Goal: Use online tool/utility: Utilize a website feature to perform a specific function

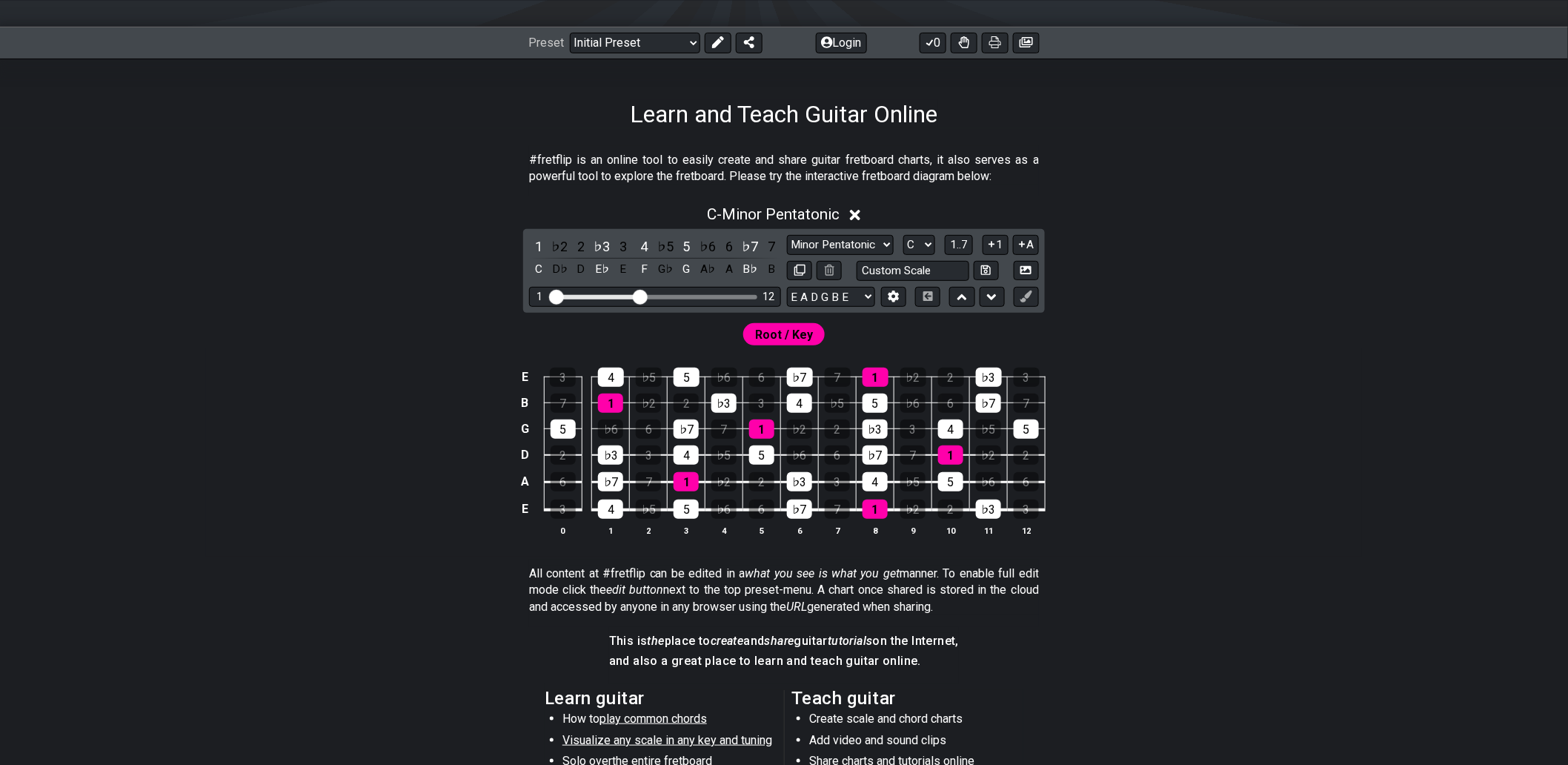
scroll to position [137, 0]
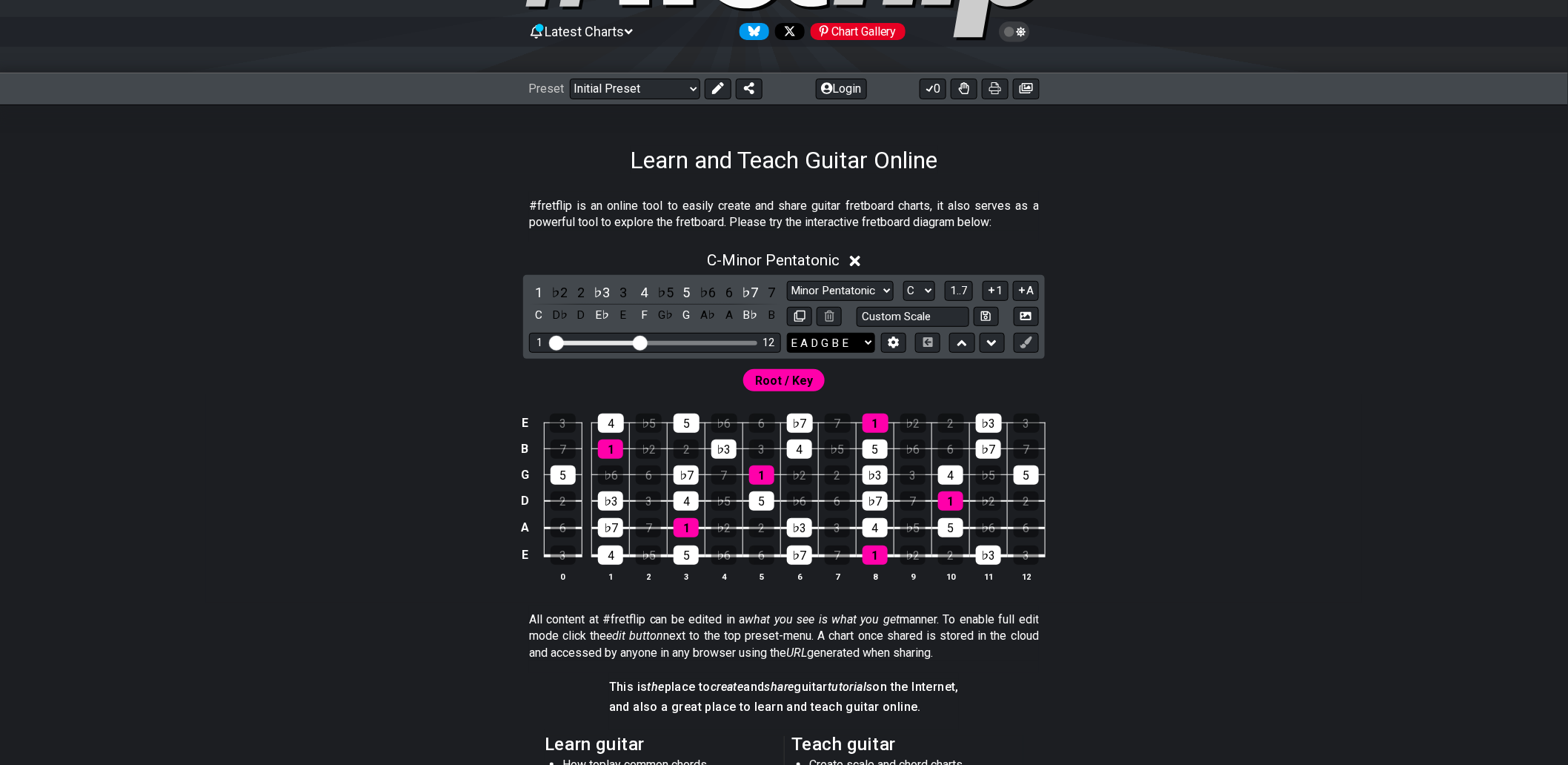
click at [870, 346] on select "E A D G B E E A D G B E E A D G B E B E A D F♯ B A D G C E A D A D G B E E♭ A♭ …" at bounding box center [831, 343] width 88 height 20
click at [787, 333] on select "E A D G B E E A D G B E E A D G B E B E A D F♯ B A D G C E A D A D G B E E♭ A♭ …" at bounding box center [831, 343] width 88 height 20
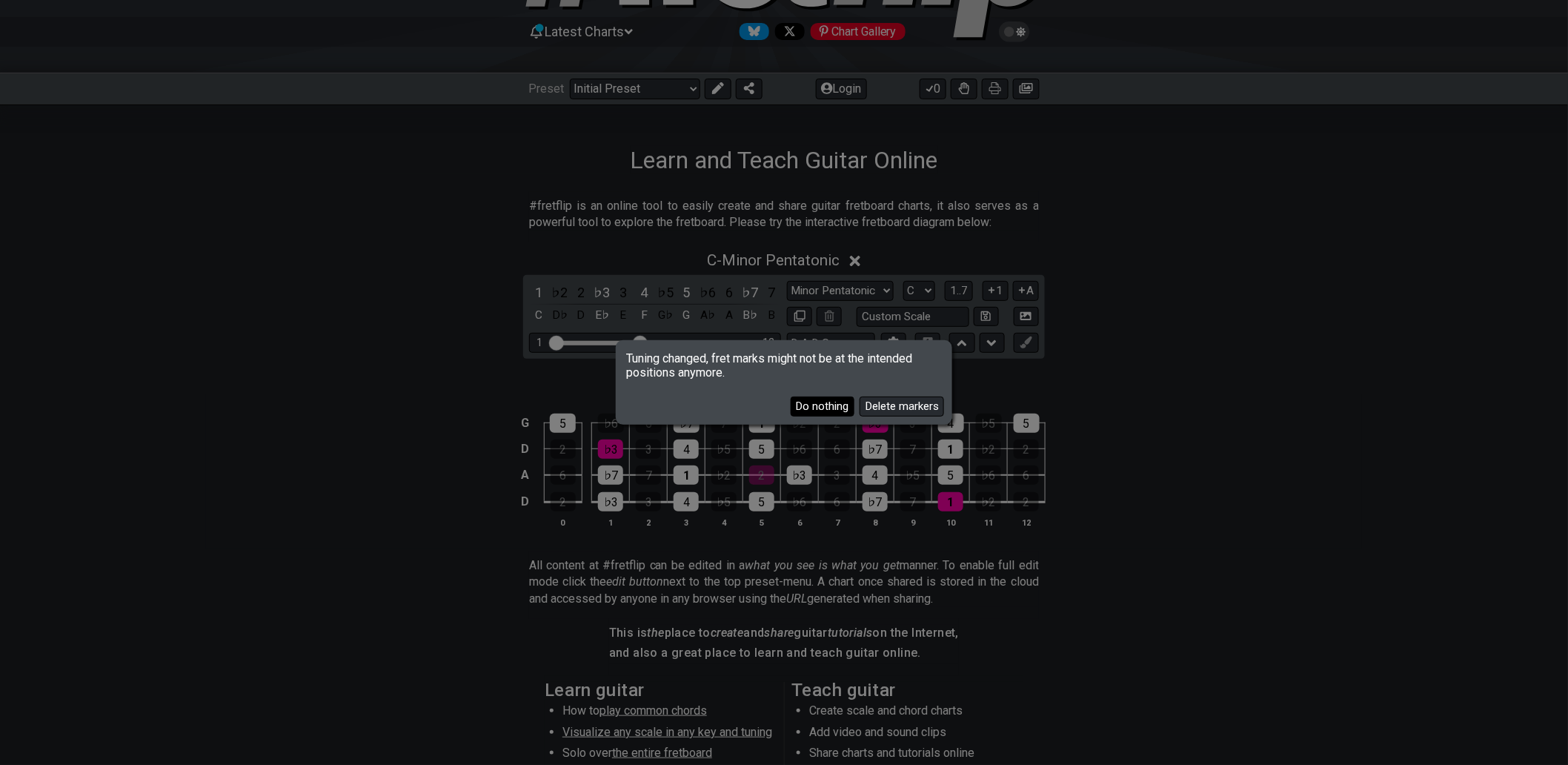
click at [832, 410] on button "Do nothing" at bounding box center [822, 406] width 64 height 20
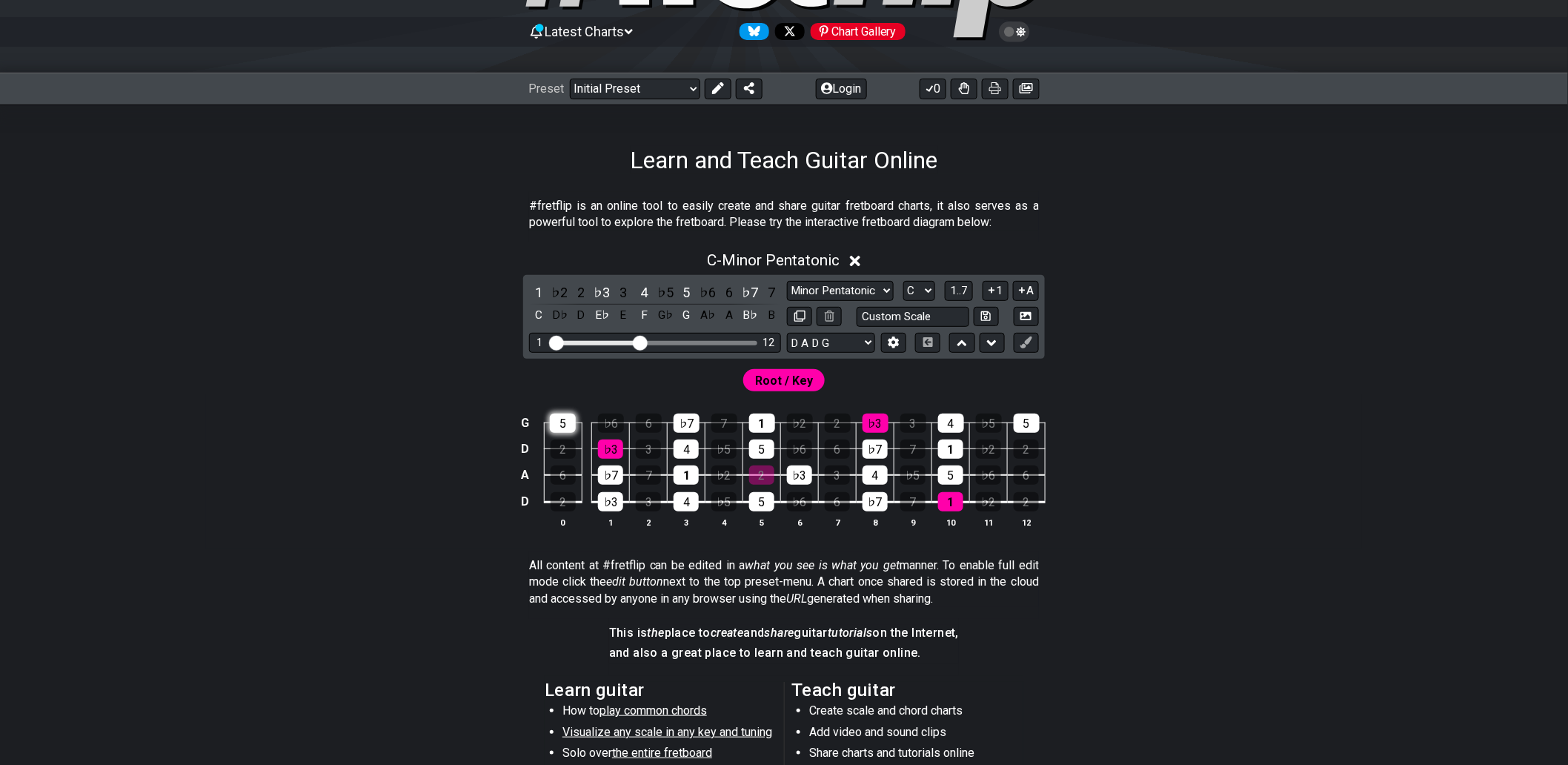
click at [561, 419] on div "5" at bounding box center [562, 423] width 26 height 19
click at [617, 386] on div "Root / Key" at bounding box center [784, 376] width 1156 height 36
click at [561, 423] on div "5" at bounding box center [562, 423] width 26 height 19
click at [630, 381] on div "Root / Key" at bounding box center [784, 376] width 1156 height 36
click at [615, 423] on div "♭6" at bounding box center [610, 423] width 26 height 19
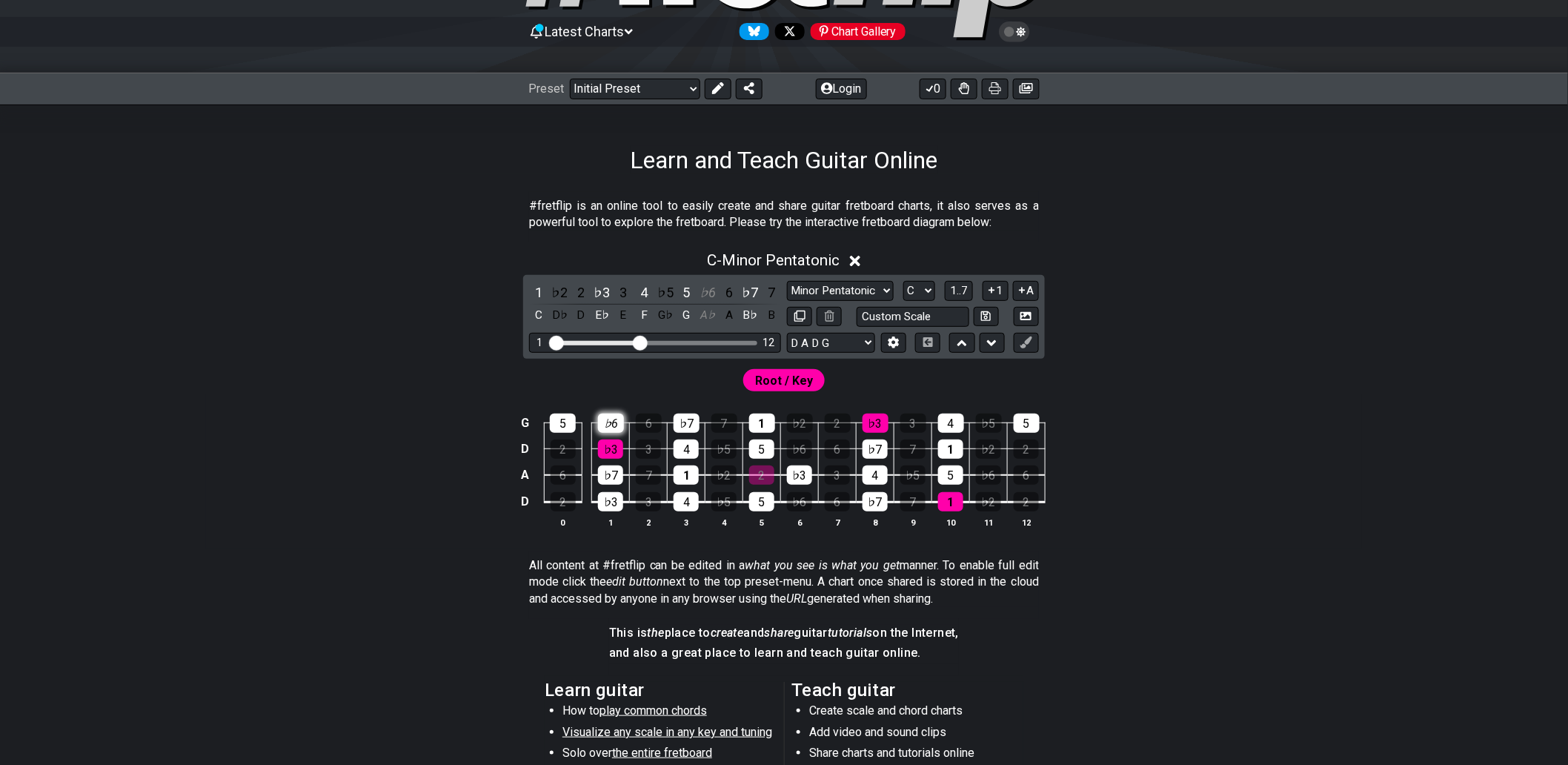
click at [614, 423] on div "♭6" at bounding box center [610, 423] width 26 height 19
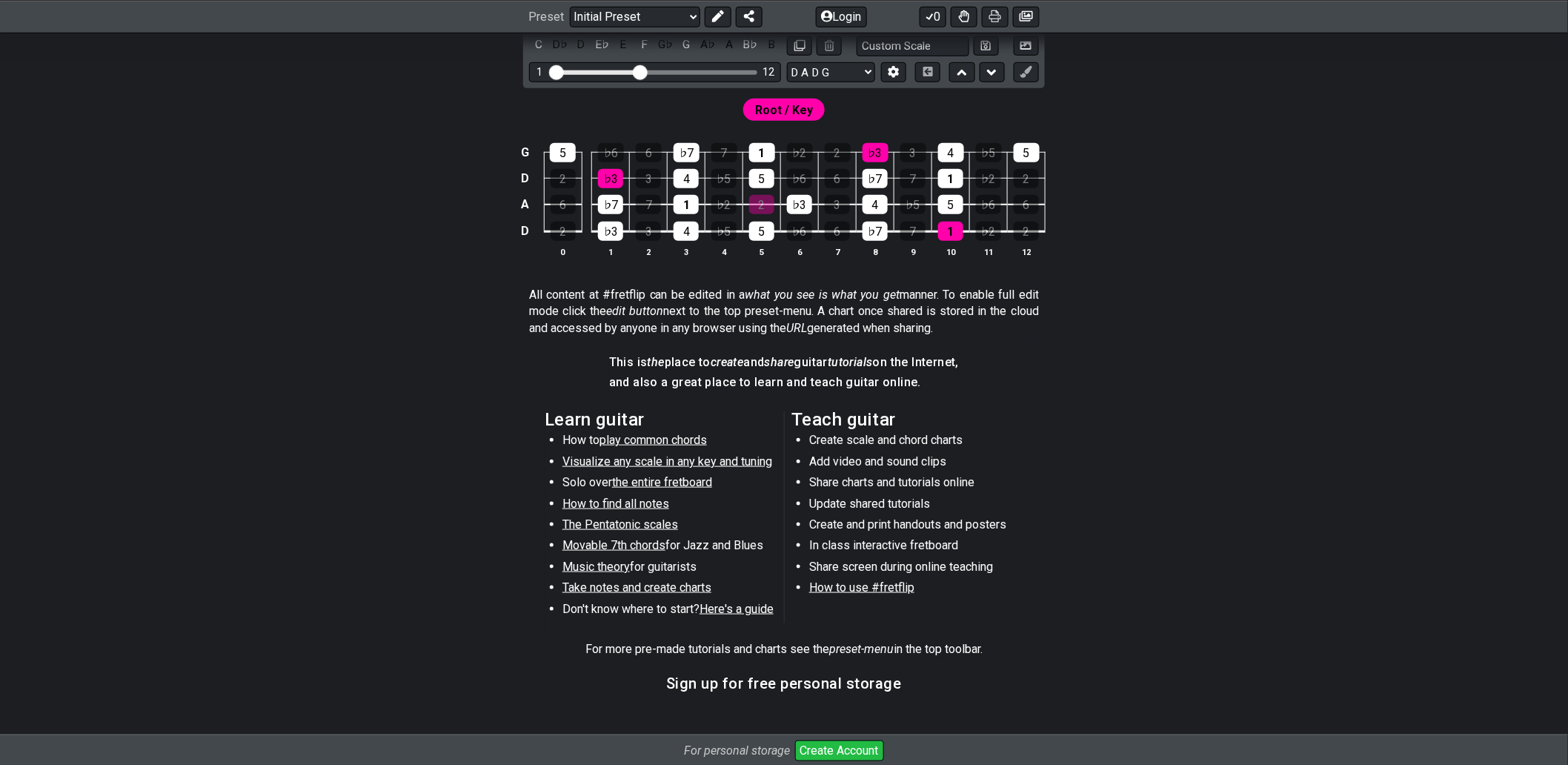
scroll to position [411, 0]
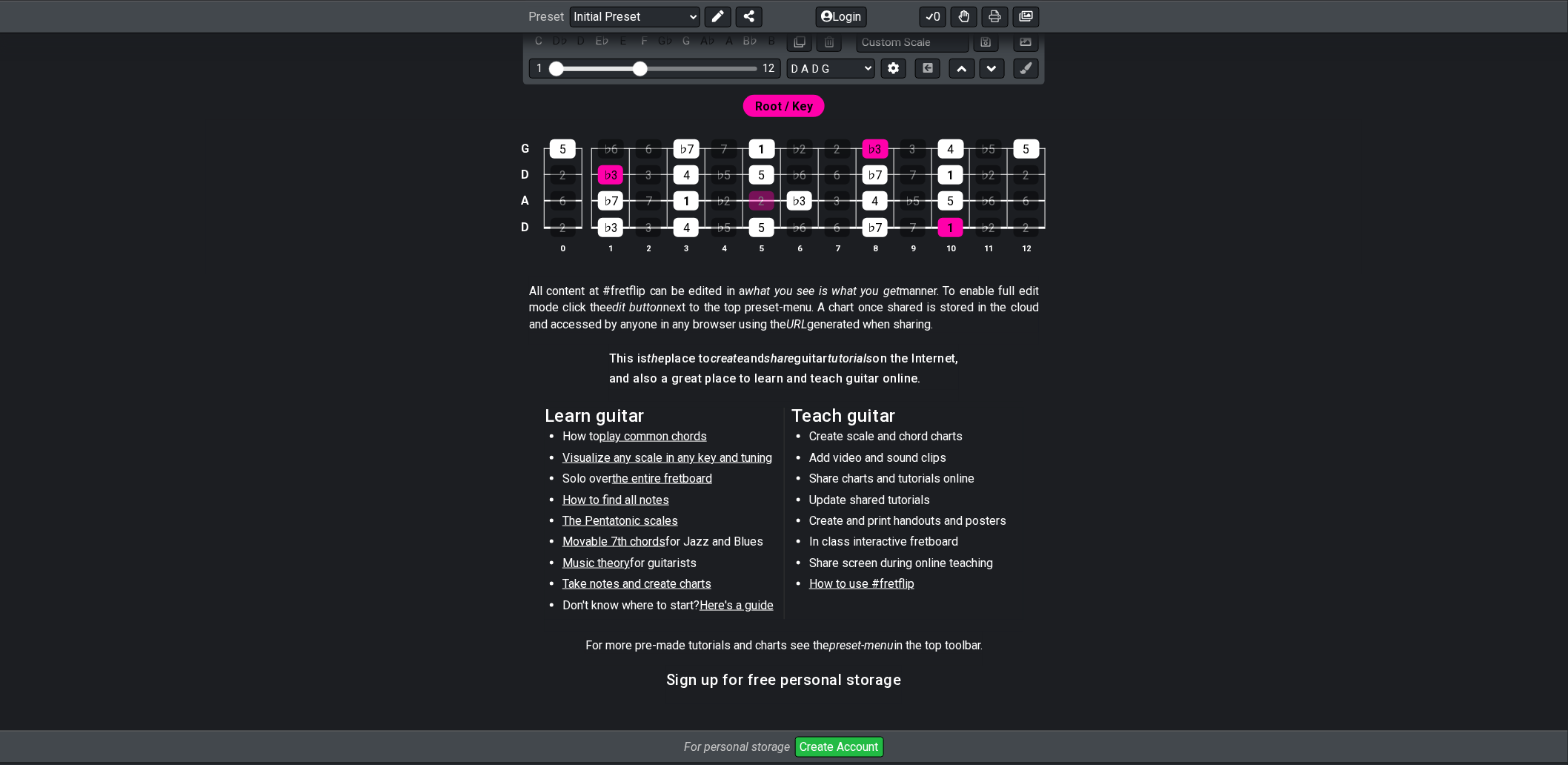
click at [658, 405] on div "Learn guitar How to play common chords Visualize any scale in any key and tunin…" at bounding box center [784, 517] width 478 height 230
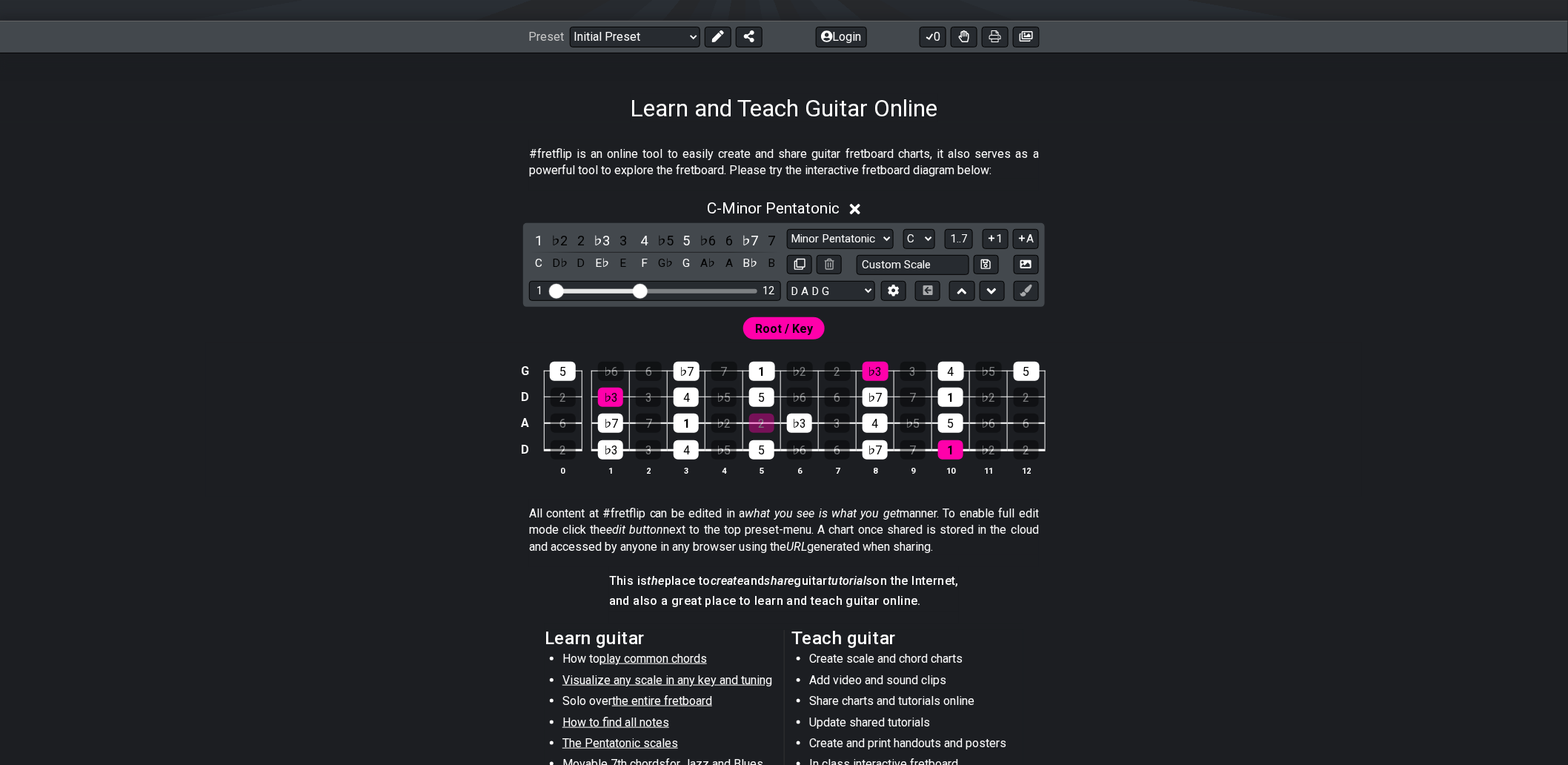
scroll to position [0, 0]
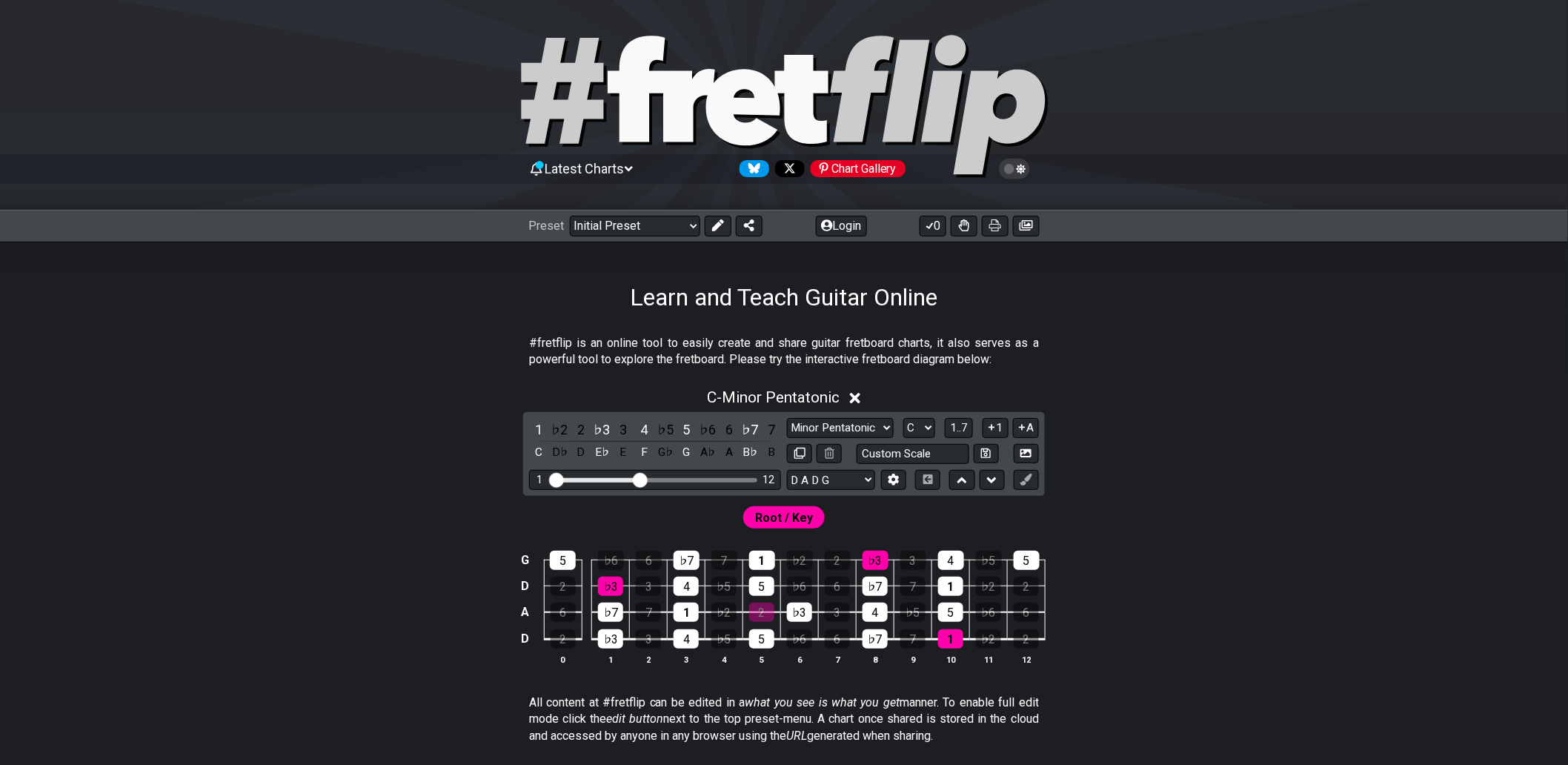
click at [647, 347] on p "#fretflip is an online tool to easily create and share guitar fretboard charts,…" at bounding box center [784, 351] width 510 height 33
click at [611, 225] on select "Welcome to #fretflip! Initial Preset Custom Preset Minor Pentatonic Major Penta…" at bounding box center [635, 226] width 130 height 21
click at [650, 221] on select "Welcome to #fretflip! Initial Preset Custom Preset Minor Pentatonic Major Penta…" at bounding box center [635, 226] width 130 height 21
click at [768, 520] on span "Root / Key" at bounding box center [784, 517] width 58 height 22
click at [693, 512] on div "Root / Key" at bounding box center [784, 513] width 1156 height 36
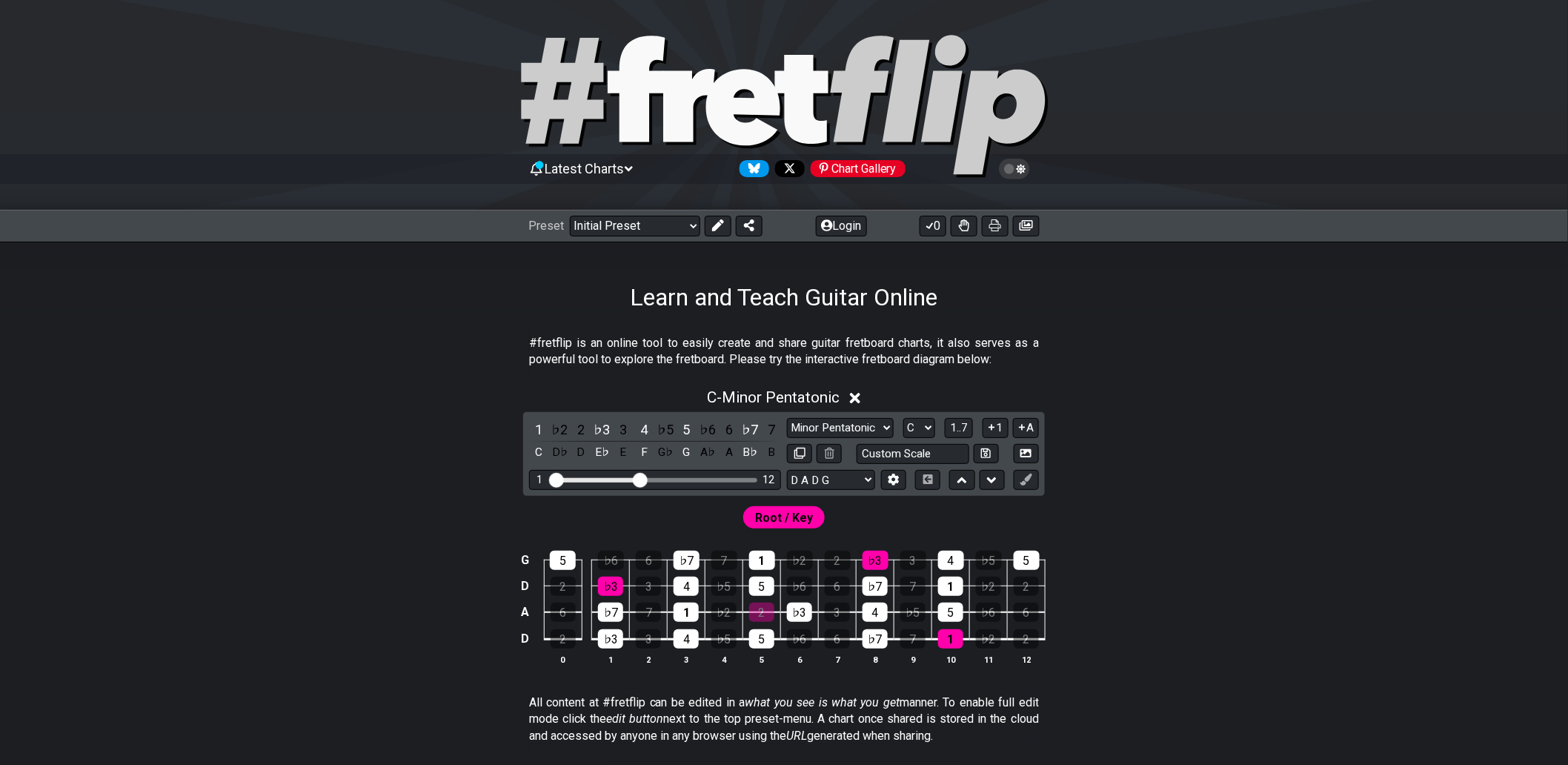
click at [693, 512] on div "Root / Key" at bounding box center [784, 513] width 1156 height 36
click at [606, 522] on div "Root / Key" at bounding box center [784, 513] width 1156 height 36
click at [826, 485] on select "E A D G B E E A D G B E E A D G B E B E A D F♯ B A D G C E A D A D G B E E♭ A♭ …" at bounding box center [831, 480] width 88 height 20
select select "E A D G"
click at [787, 470] on select "E A D G B E E A D G B E E A D G B E B E A D F♯ B A D G C E A D A D G B E E♭ A♭ …" at bounding box center [831, 480] width 88 height 20
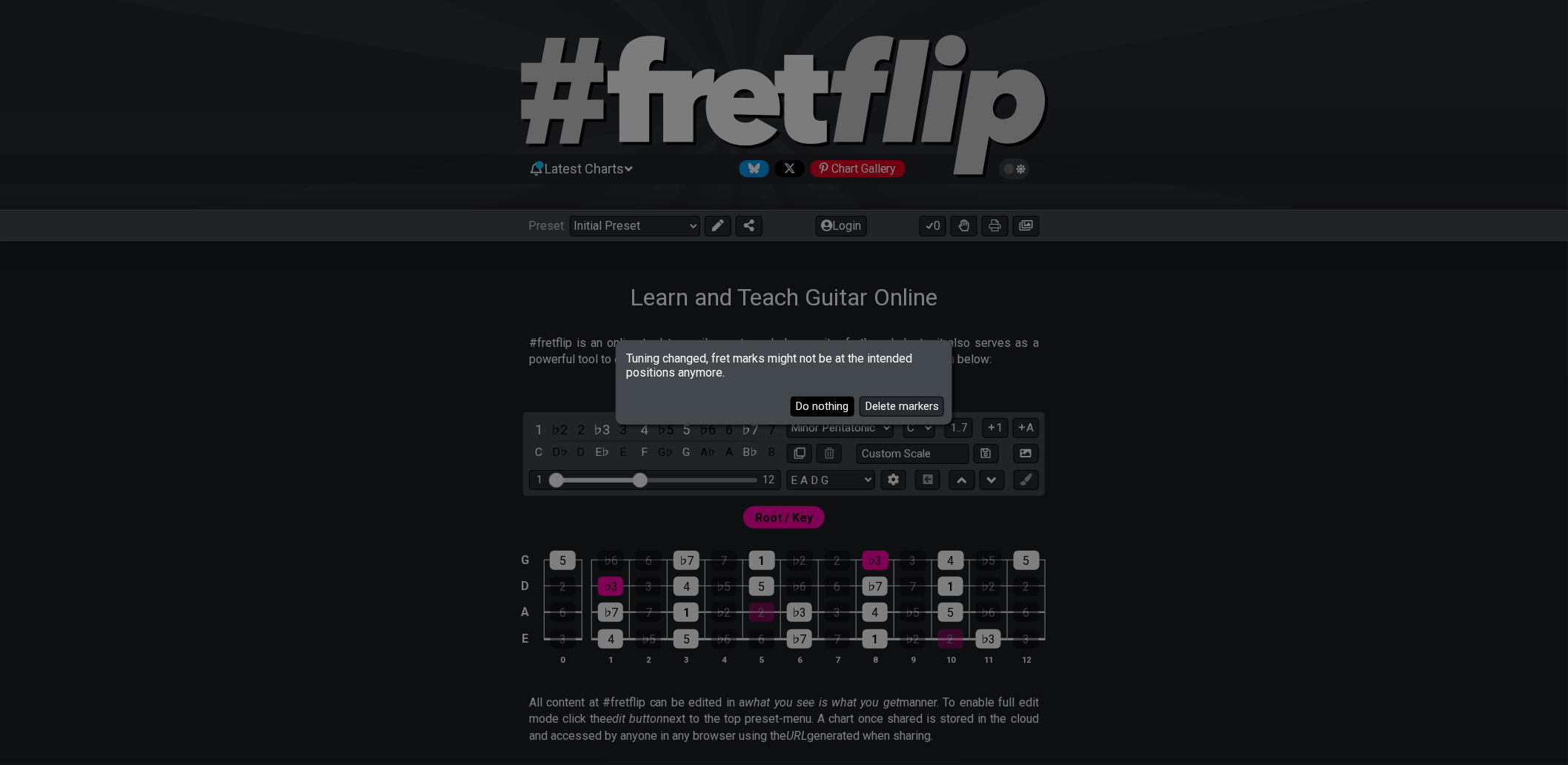
click at [811, 403] on button "Do nothing" at bounding box center [822, 406] width 64 height 20
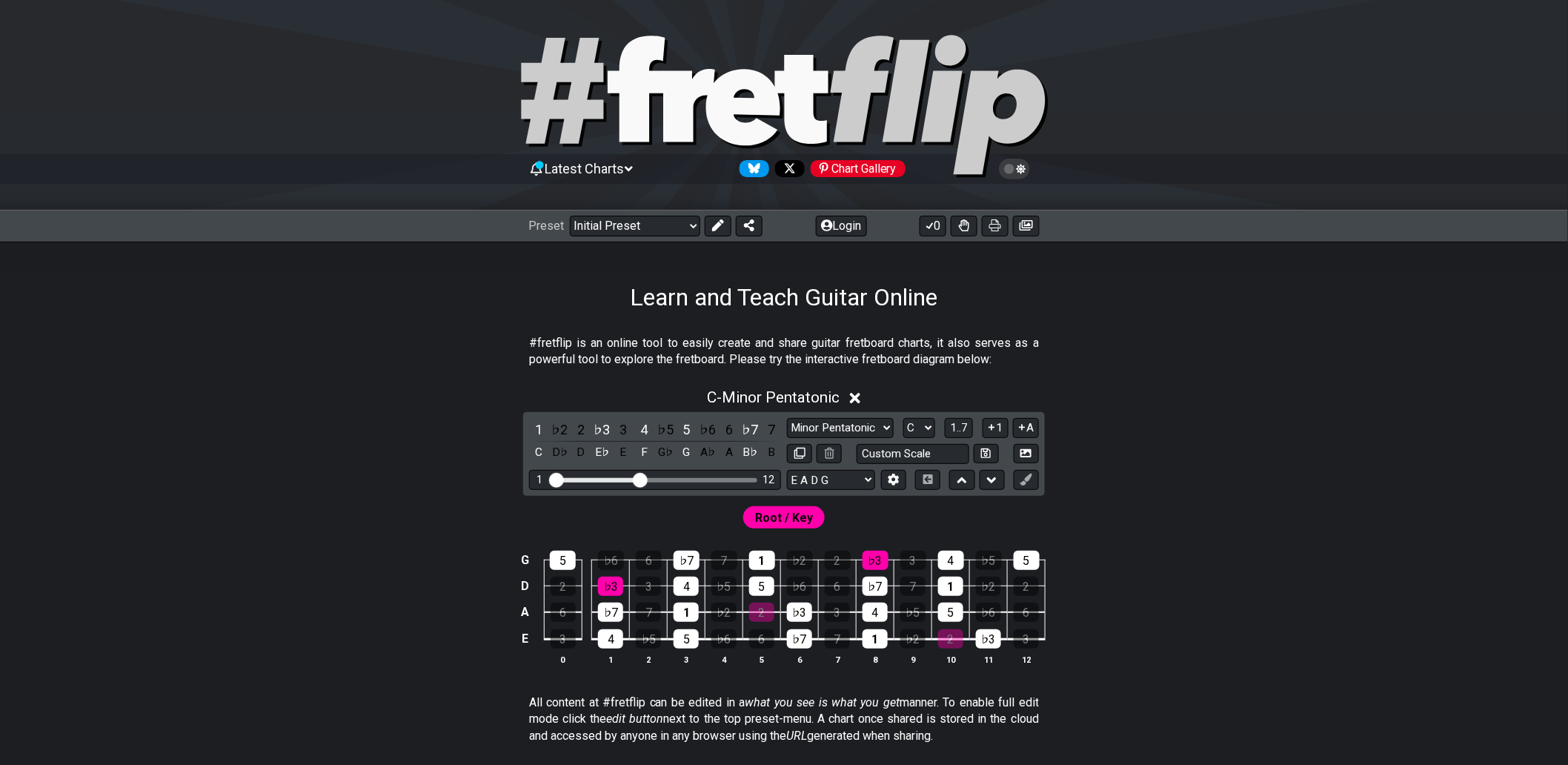
click at [690, 521] on div "Root / Key" at bounding box center [784, 513] width 1156 height 36
click at [918, 431] on select "A♭ A A♯ B♭ B C C♯ D♭ D D♯ E♭ E F F♯ G♭ G G♯" at bounding box center [919, 428] width 32 height 20
click at [924, 424] on select "A♭ A A♯ B♭ B C C♯ D♭ D D♯ E♭ E F F♯ G♭ G G♯" at bounding box center [919, 428] width 32 height 20
click at [956, 424] on span "1..7" at bounding box center [958, 428] width 17 height 13
click at [960, 432] on span "..." at bounding box center [959, 428] width 7 height 13
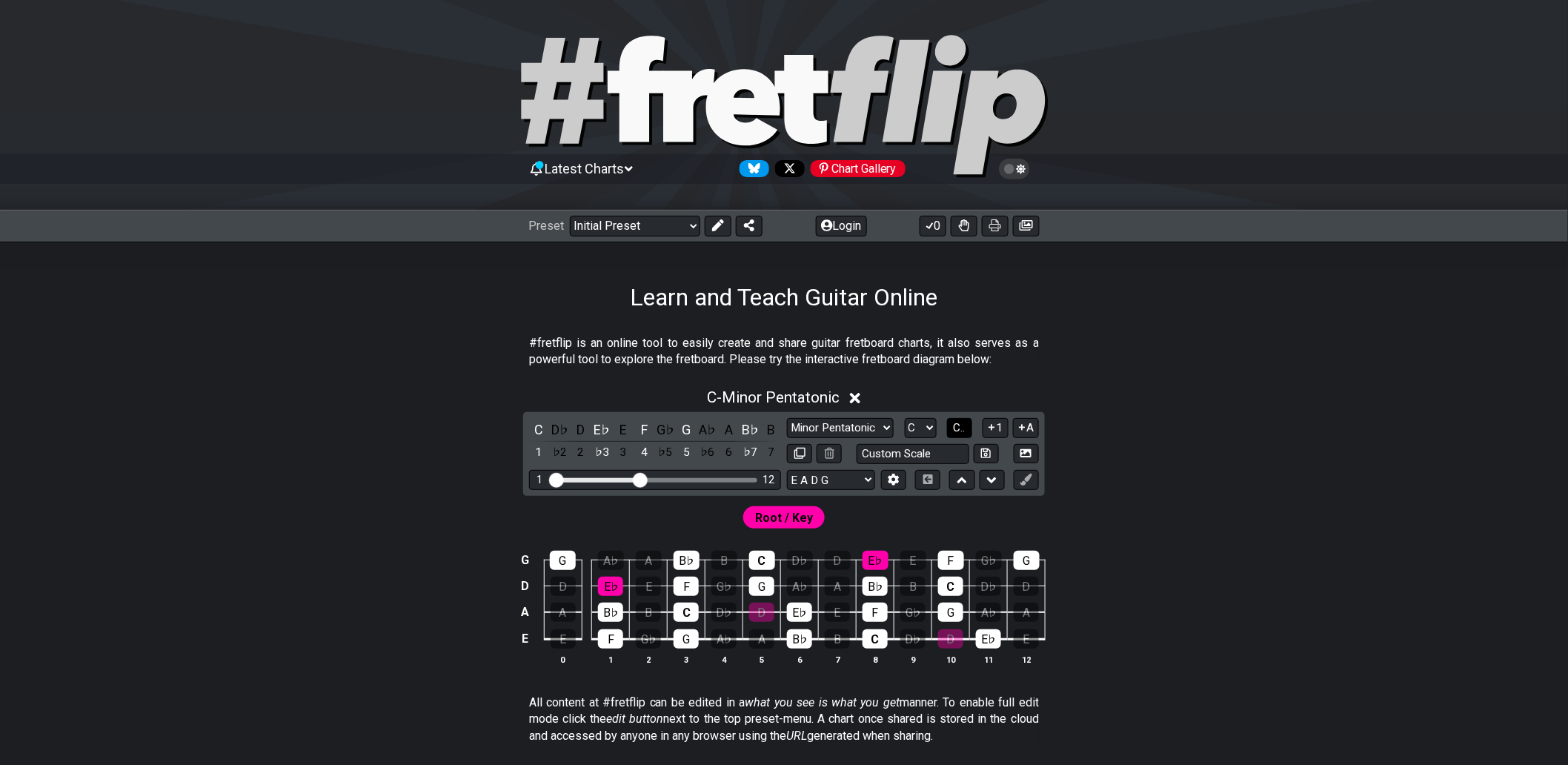
click at [961, 433] on span "C.." at bounding box center [959, 428] width 12 height 13
click at [961, 433] on span "1..7" at bounding box center [958, 428] width 17 height 13
click at [961, 433] on span "..." at bounding box center [959, 428] width 7 height 13
click at [924, 430] on select "A♭ A A♯ B♭ B C C♯ D♭ D D♯ E♭ E F F♯ G♭ G G♯" at bounding box center [921, 428] width 32 height 20
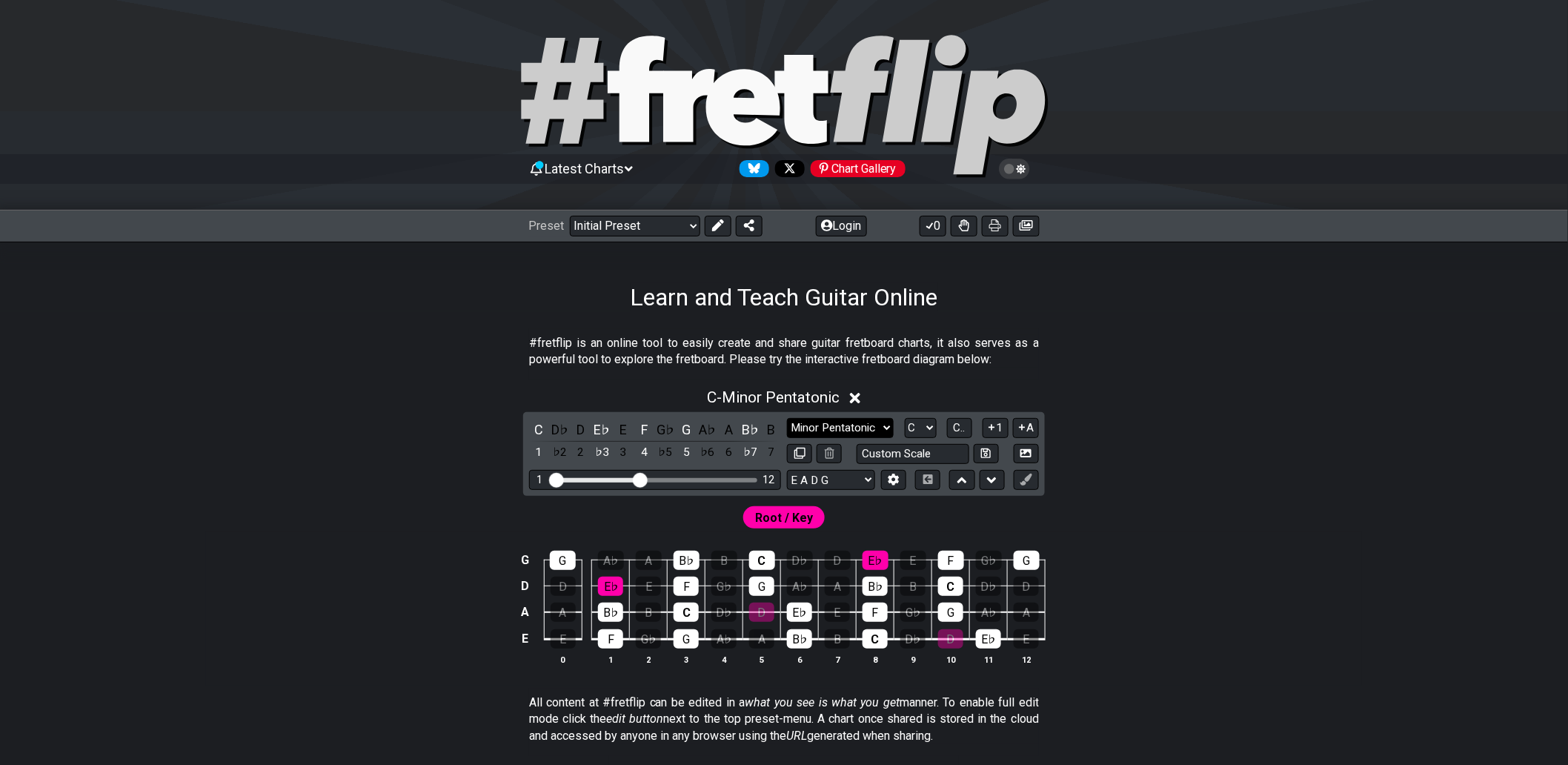
click at [882, 432] on select "Minor Pentatonic Click to edit Minor Pentatonic Major Pentatonic Minor Blues Ma…" at bounding box center [840, 428] width 106 height 20
click at [883, 432] on select "Minor Pentatonic Click to edit Minor Pentatonic Major Pentatonic Minor Blues Ma…" at bounding box center [840, 428] width 106 height 20
click at [887, 431] on select "Minor Pentatonic Click to edit Minor Pentatonic Major Pentatonic Minor Blues Ma…" at bounding box center [840, 428] width 106 height 20
click at [787, 418] on select "Minor Pentatonic Click to edit Minor Pentatonic Major Pentatonic Minor Blues Ma…" at bounding box center [840, 428] width 106 height 20
click at [855, 425] on select "Minor Pentatonic Click to edit Minor Pentatonic Major Pentatonic Minor Blues Ma…" at bounding box center [840, 428] width 106 height 20
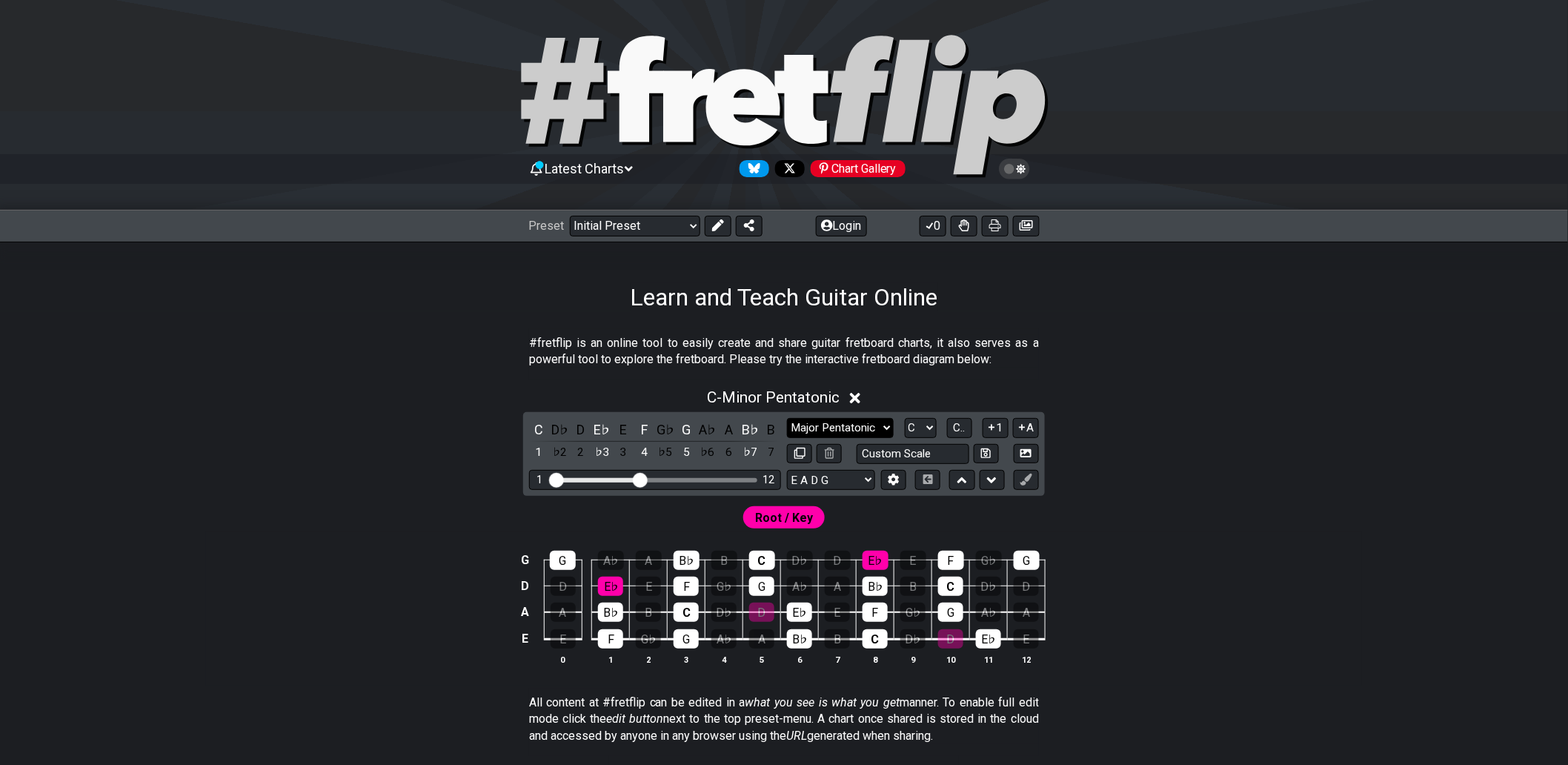
click at [787, 418] on select "Minor Pentatonic Click to edit Minor Pentatonic Major Pentatonic Minor Blues Ma…" at bounding box center [840, 428] width 106 height 20
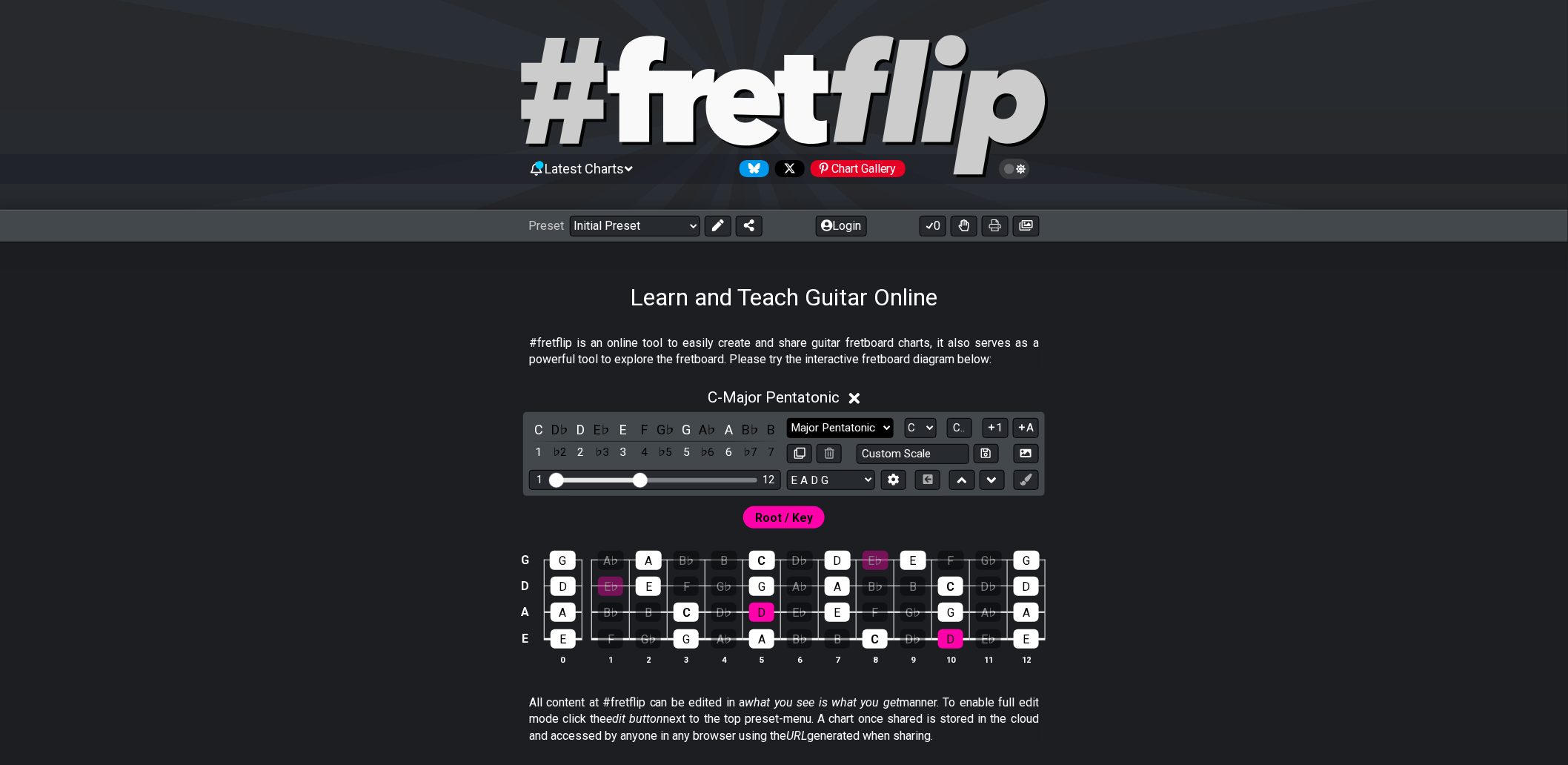
click at [843, 421] on select "Minor Pentatonic Click to edit Minor Pentatonic Major Pentatonic Minor Blues Ma…" at bounding box center [840, 428] width 106 height 20
click at [787, 418] on select "Minor Pentatonic Click to edit Minor Pentatonic Major Pentatonic Minor Blues Ma…" at bounding box center [840, 428] width 106 height 20
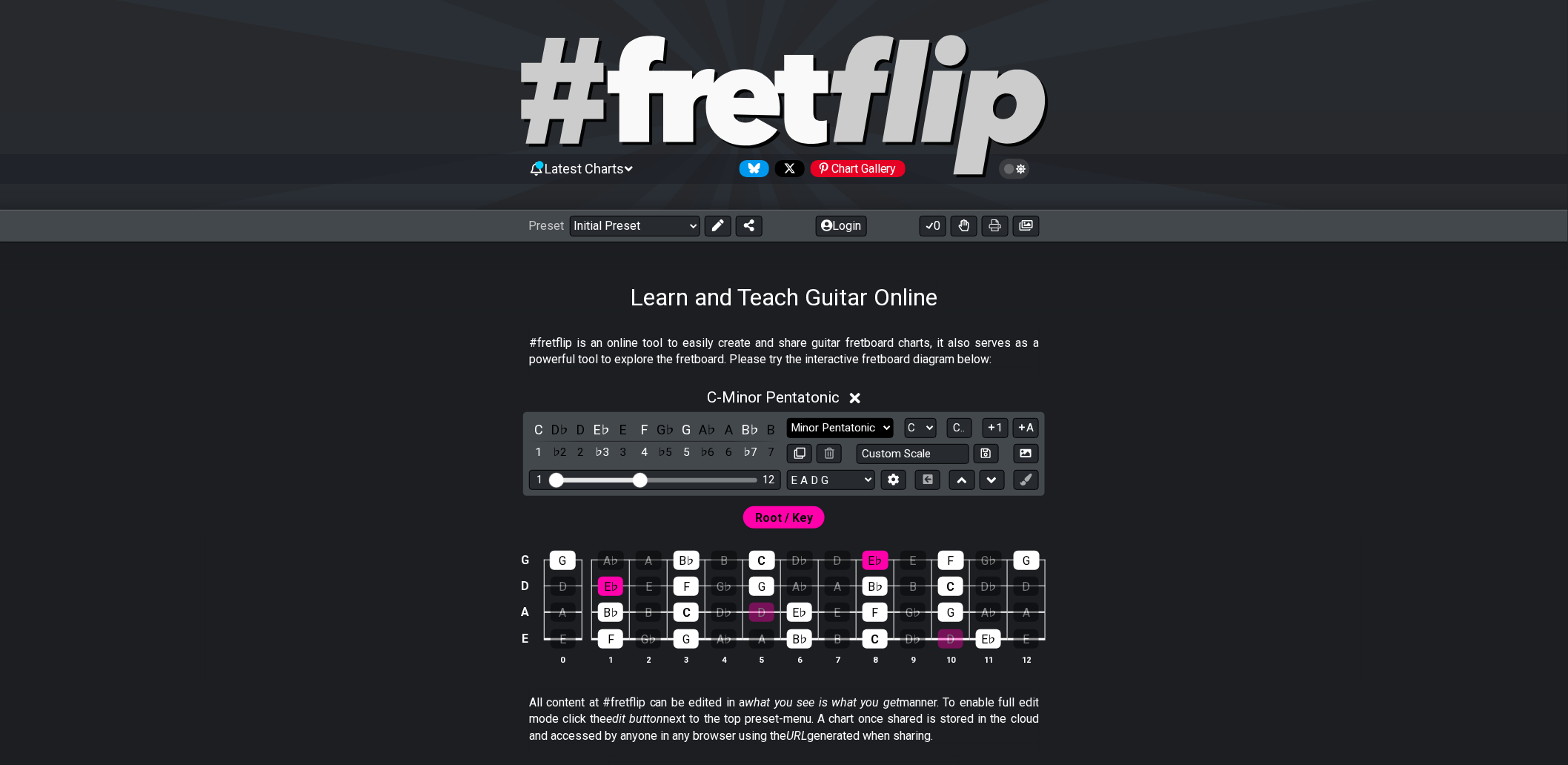
click at [856, 432] on select "Minor Pentatonic Click to edit Minor Pentatonic Major Pentatonic Minor Blues Ma…" at bounding box center [840, 428] width 106 height 20
click at [787, 418] on select "Minor Pentatonic Click to edit Minor Pentatonic Major Pentatonic Minor Blues Ma…" at bounding box center [840, 428] width 106 height 20
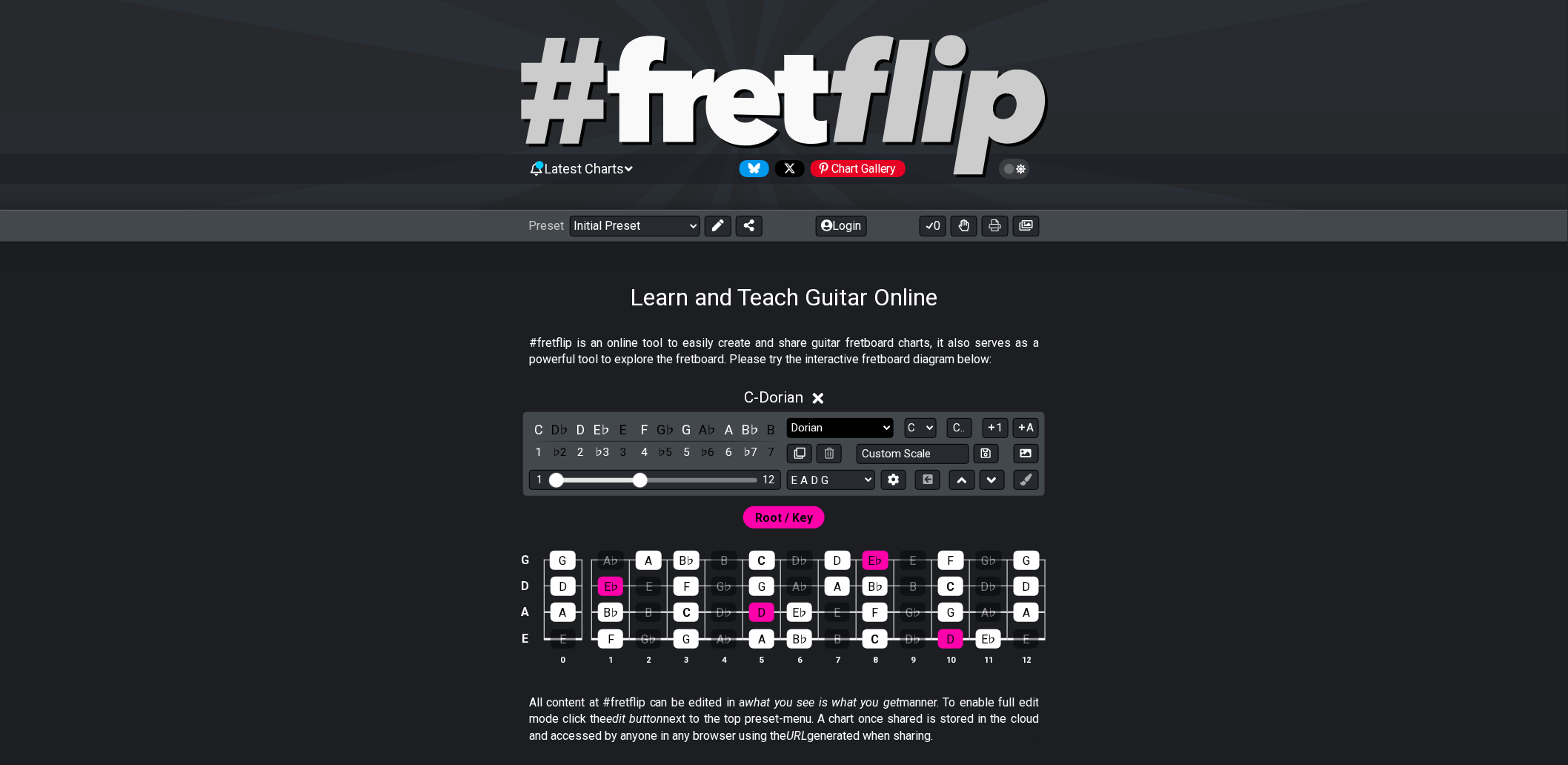
click at [831, 426] on select "Minor Pentatonic Click to edit Minor Pentatonic Major Pentatonic Minor Blues Ma…" at bounding box center [840, 428] width 106 height 20
select select "Minor Pentatonic"
click at [787, 418] on select "Minor Pentatonic Click to edit Minor Pentatonic Major Pentatonic Minor Blues Ma…" at bounding box center [840, 428] width 106 height 20
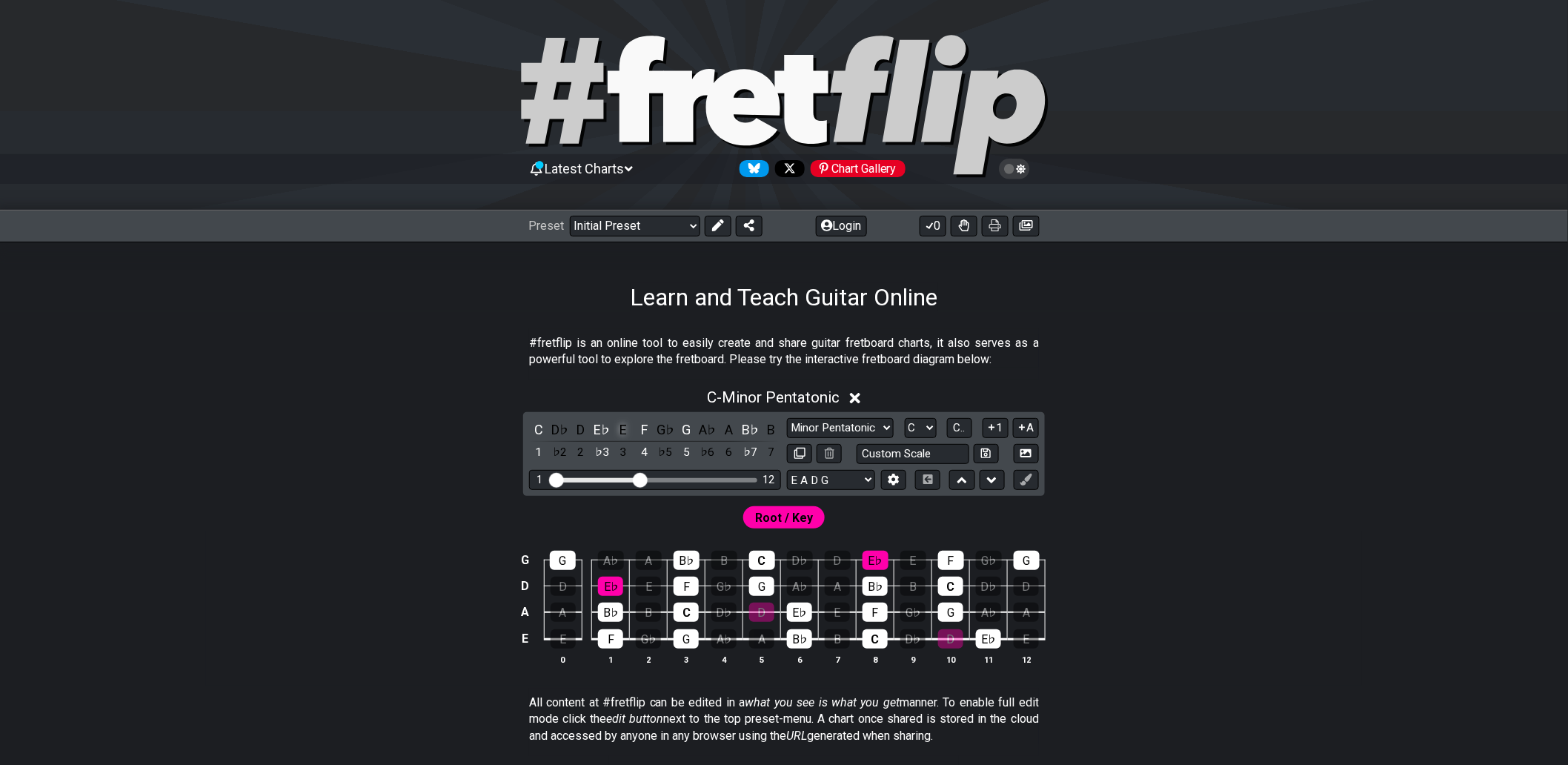
click at [629, 426] on div "E" at bounding box center [623, 429] width 19 height 20
click at [625, 430] on div "E" at bounding box center [623, 429] width 19 height 20
click at [625, 430] on div "E" at bounding box center [623, 429] width 19 height 20
click at [641, 478] on input "Visible fret range" at bounding box center [654, 478] width 210 height 0
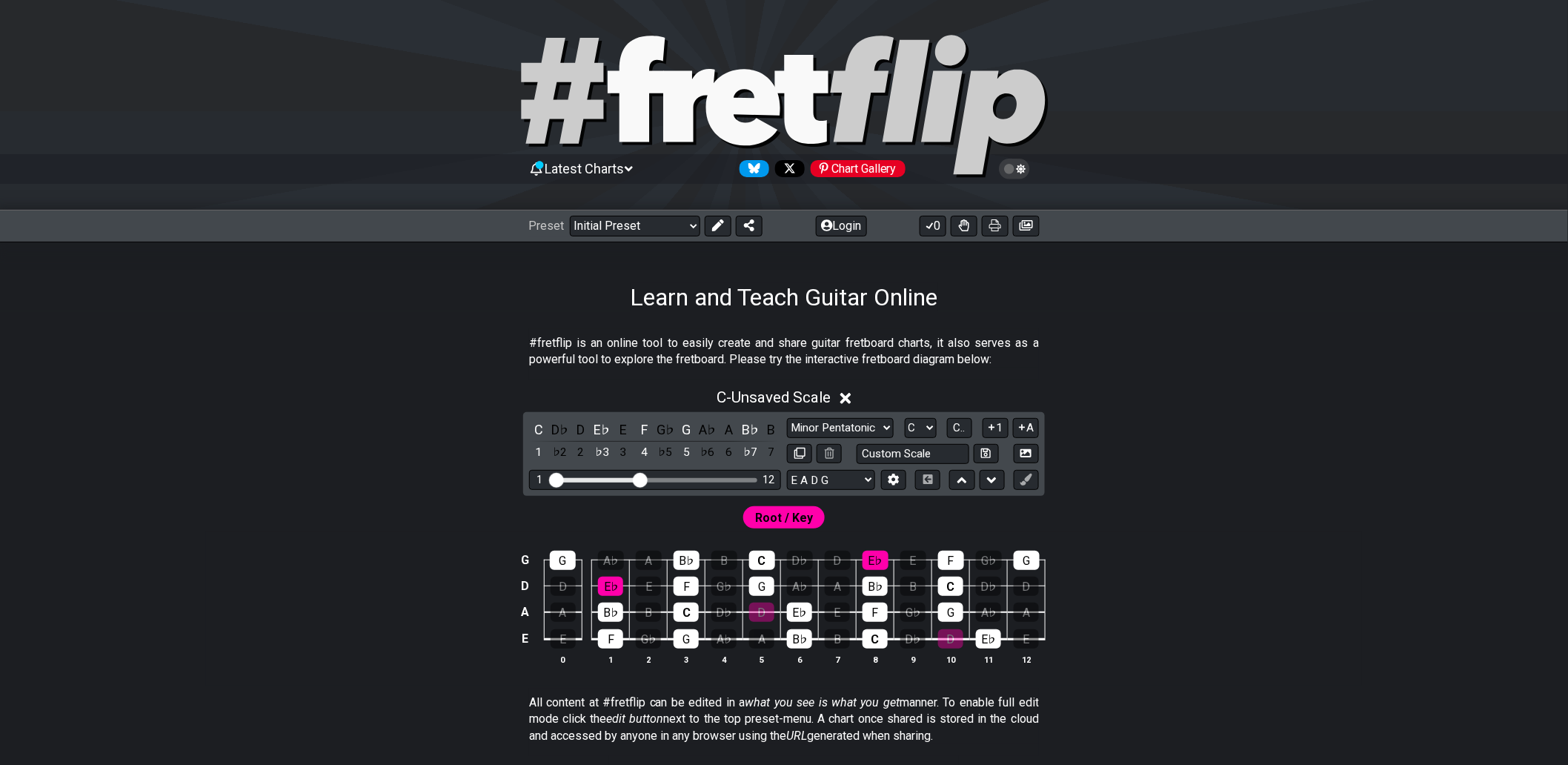
click at [649, 498] on div "Root / Key" at bounding box center [784, 513] width 1156 height 36
click at [786, 519] on span "Root / Key" at bounding box center [784, 517] width 58 height 22
click at [1021, 169] on icon at bounding box center [1022, 169] width 10 height 10
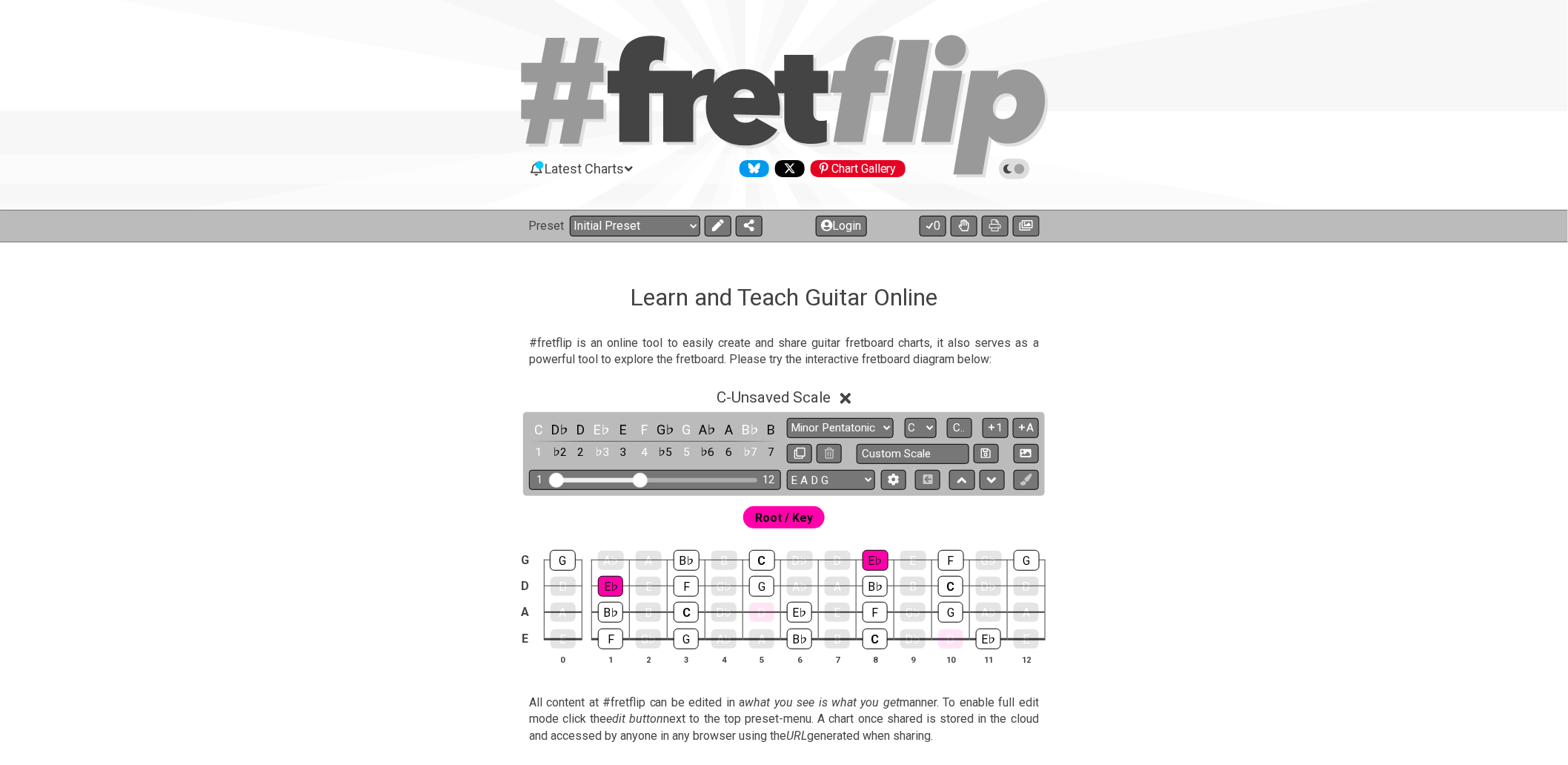
click at [1021, 169] on icon at bounding box center [1015, 169] width 13 height 13
